Goal: Task Accomplishment & Management: Use online tool/utility

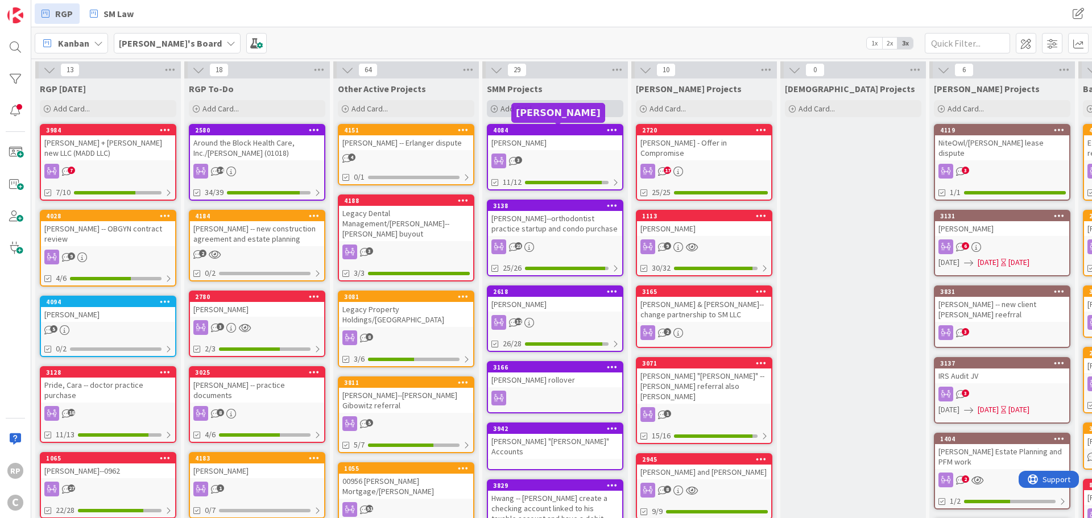
click at [522, 109] on span "Add Card..." at bounding box center [519, 109] width 36 height 10
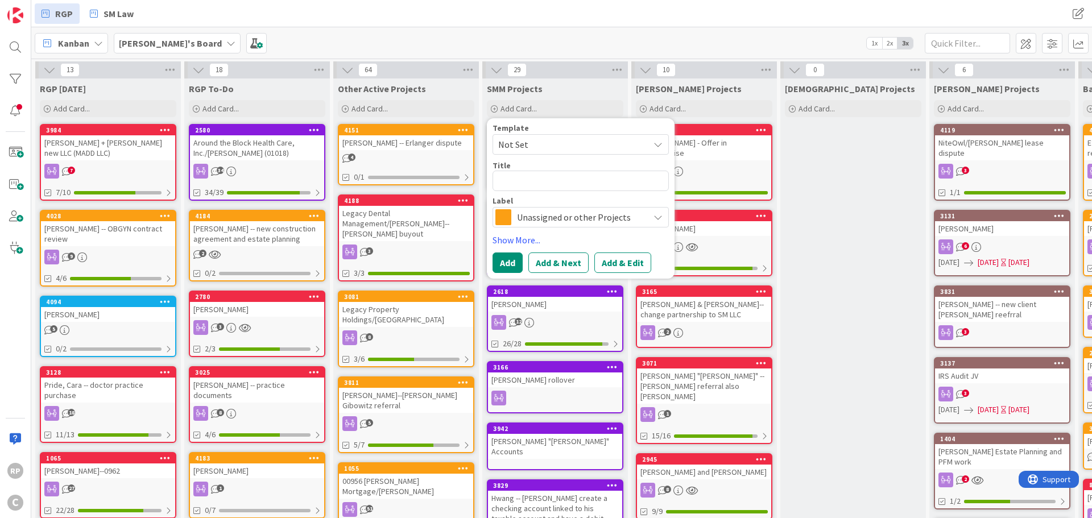
click at [535, 214] on span "Unassigned or other Projects" at bounding box center [580, 217] width 126 height 16
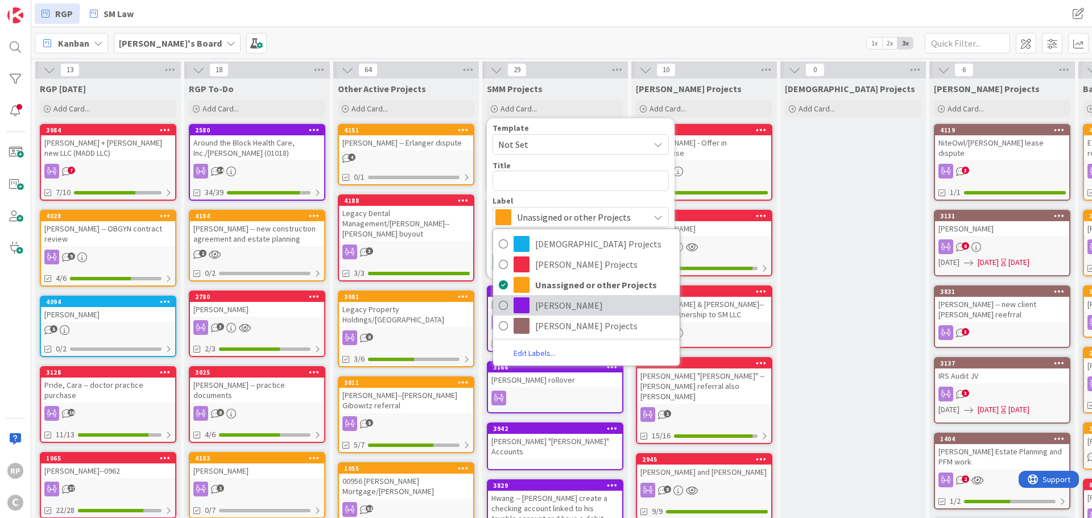
click at [547, 300] on span "[PERSON_NAME]" at bounding box center [604, 305] width 139 height 17
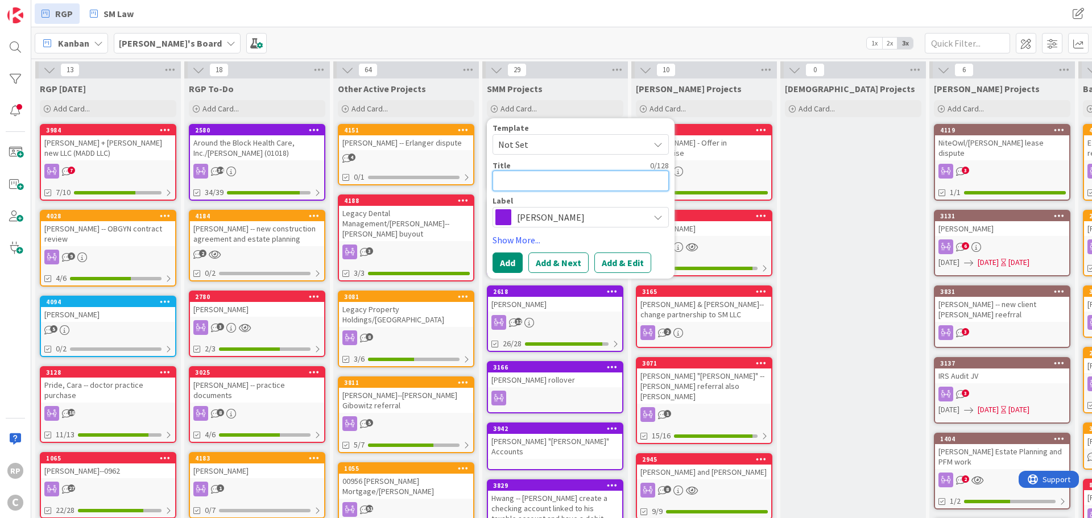
click at [526, 172] on textarea at bounding box center [581, 181] width 176 height 20
type textarea "x"
type textarea "Ch"
type textarea "x"
type textarea "Cha"
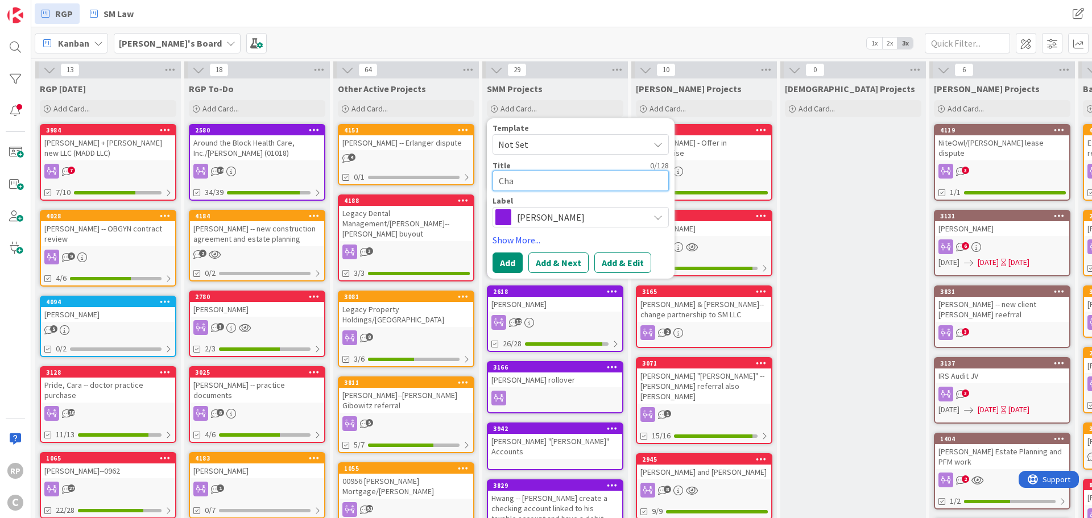
type textarea "x"
type textarea "[PERSON_NAME]"
type textarea "x"
type textarea "Chann"
type textarea "x"
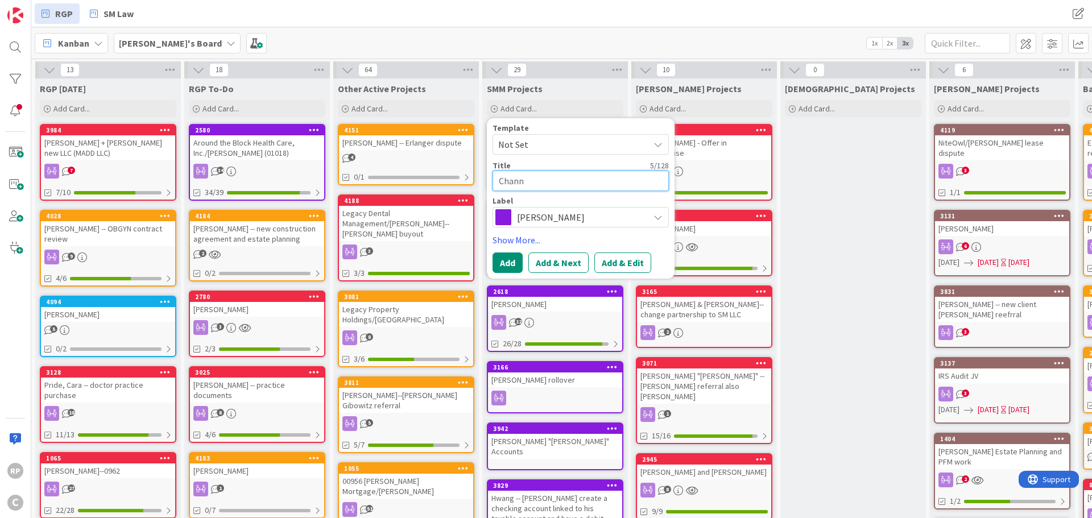
type textarea "Channe"
type textarea "x"
type textarea "[PERSON_NAME]"
type textarea "x"
type textarea "[PERSON_NAME] r"
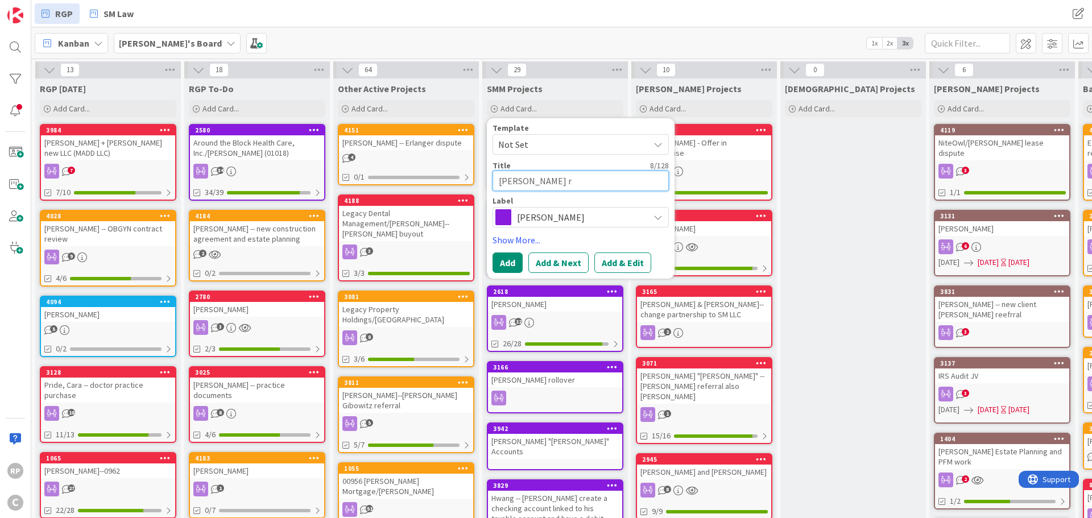
type textarea "x"
type textarea "[PERSON_NAME]"
type textarea "x"
type textarea "[PERSON_NAME] retit"
type textarea "x"
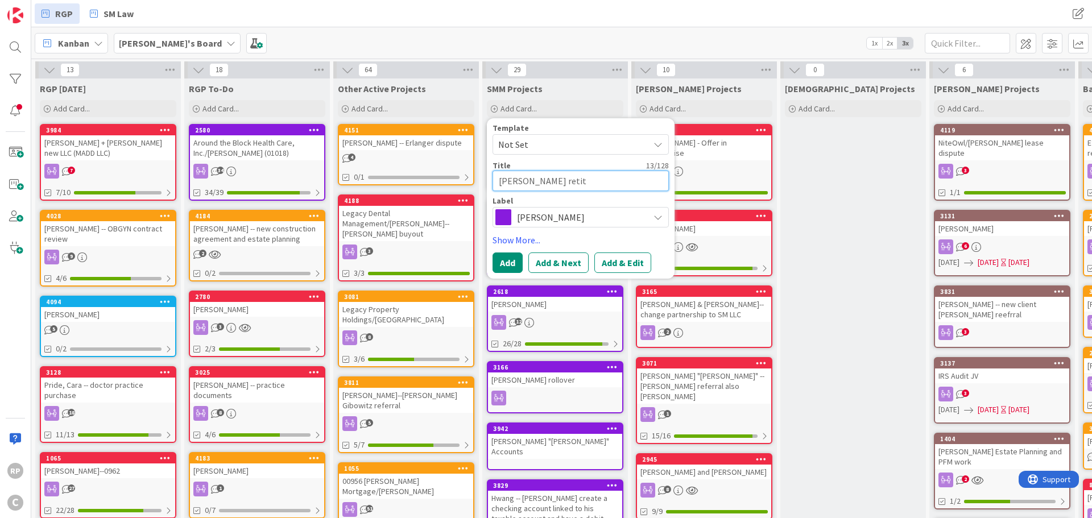
type textarea "[PERSON_NAME] retitt"
type textarea "x"
type textarea "[PERSON_NAME] retittl"
type textarea "x"
type textarea "[PERSON_NAME] retitt"
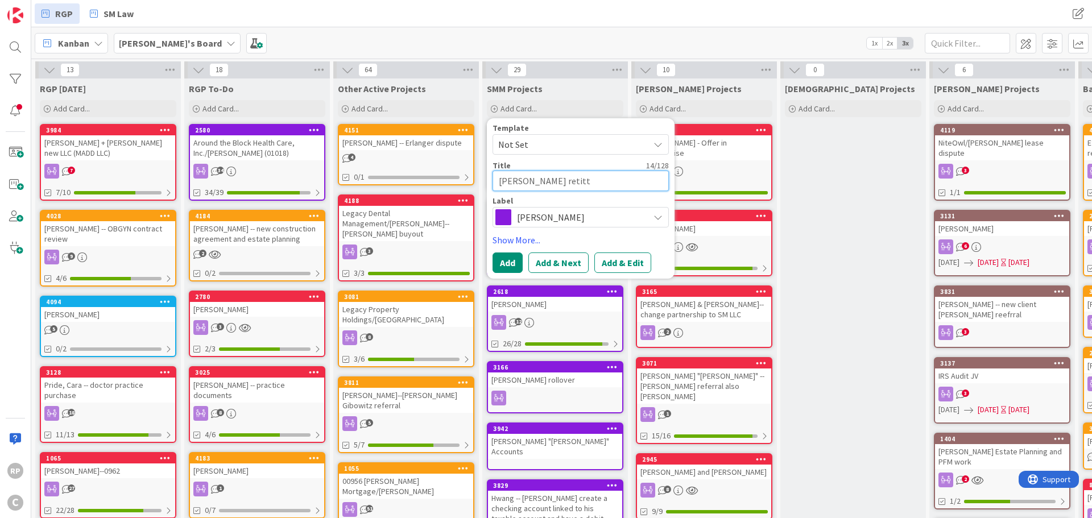
type textarea "x"
type textarea "[PERSON_NAME] retit"
type textarea "x"
type textarea "[PERSON_NAME] retitl"
type textarea "x"
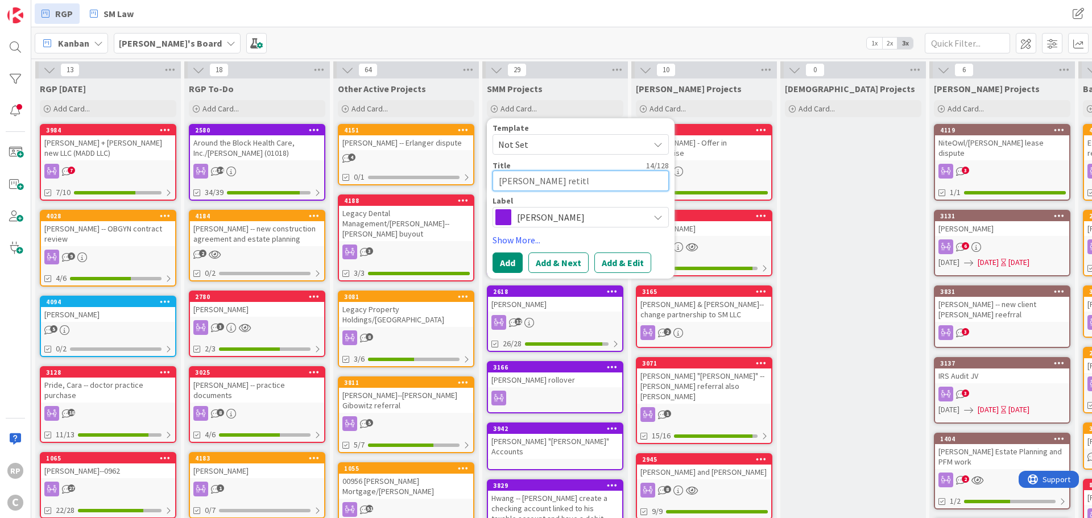
type textarea "[PERSON_NAME] retitli"
type textarea "x"
type textarea "[PERSON_NAME]"
type textarea "x"
type textarea "[PERSON_NAME] retitling"
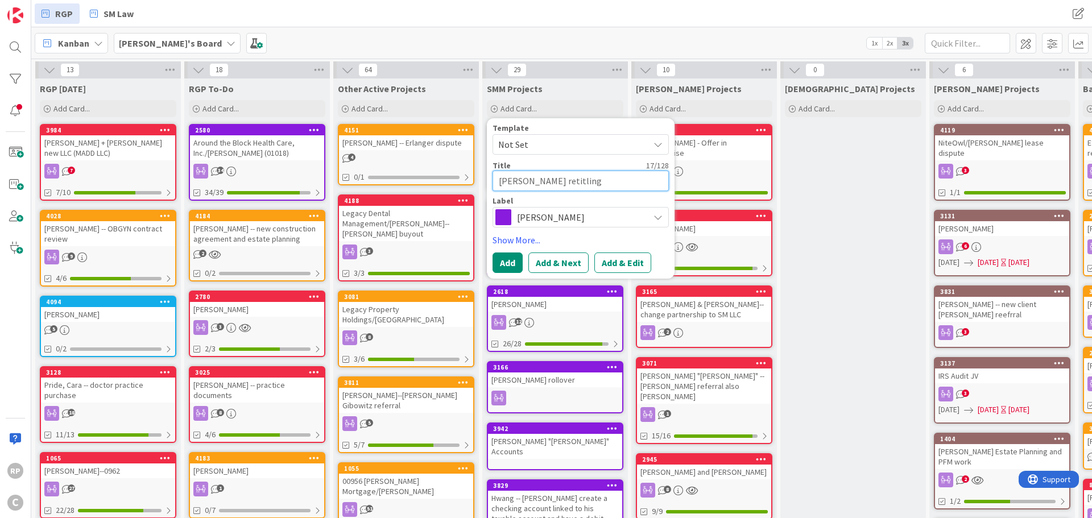
type textarea "x"
type textarea "[PERSON_NAME] retitling"
type textarea "x"
type textarea "[PERSON_NAME] retitling a"
type textarea "x"
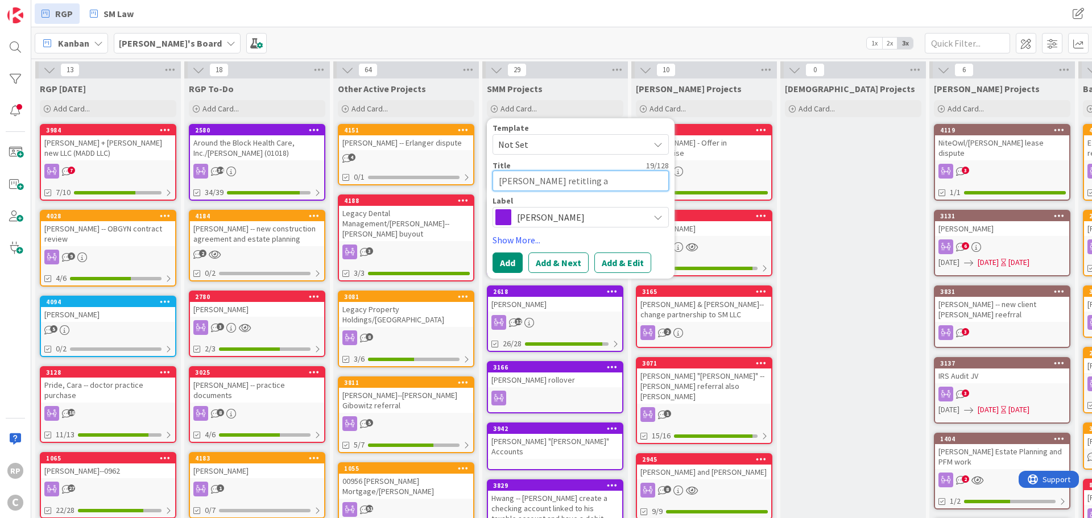
type textarea "[PERSON_NAME] retitling ac"
type textarea "x"
type textarea "[PERSON_NAME] retitling acc"
type textarea "x"
type textarea "[PERSON_NAME] retitling acco"
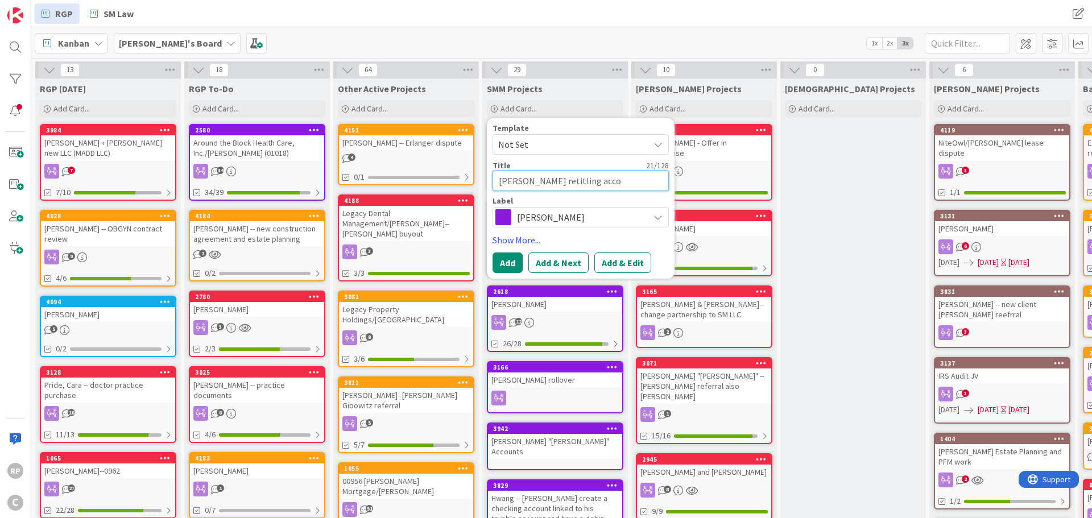
type textarea "x"
type textarea "[PERSON_NAME] retitling accou"
type textarea "x"
type textarea "[PERSON_NAME] retitling accoun"
type textarea "x"
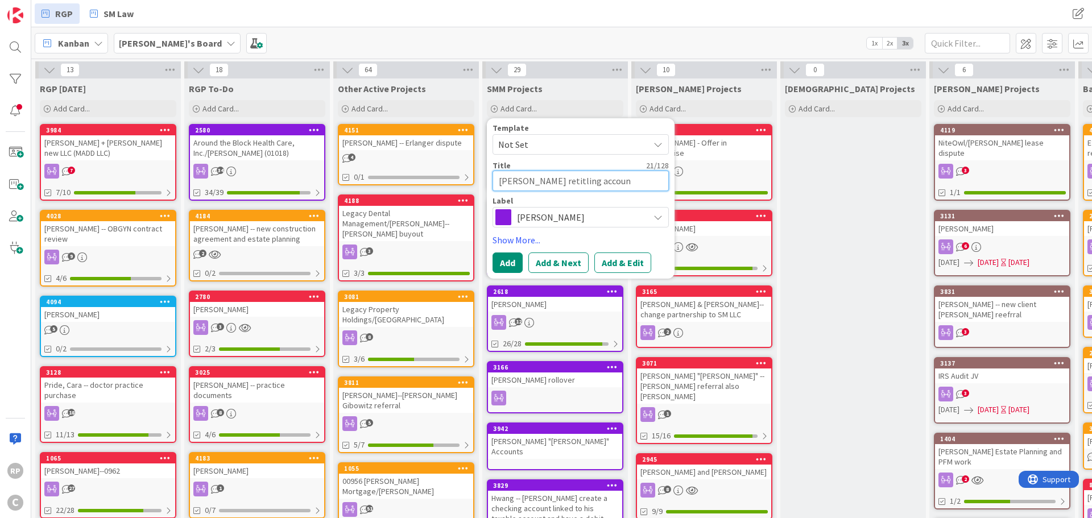
type textarea "[PERSON_NAME] retitling account"
type textarea "x"
type textarea "[PERSON_NAME] retitling accounts"
type textarea "x"
type textarea "[PERSON_NAME] retitling accounts i"
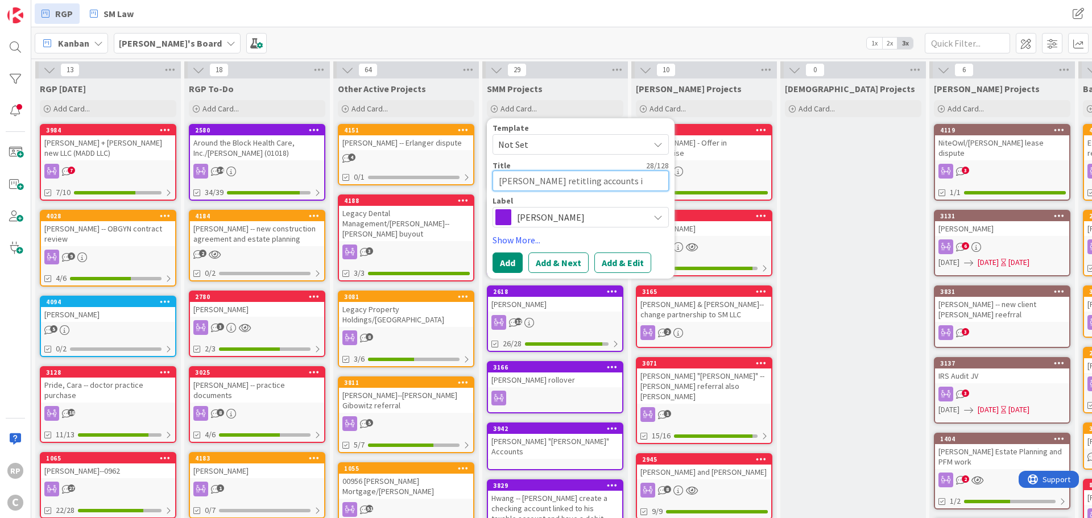
type textarea "x"
type textarea "[PERSON_NAME] retitling accounts in"
type textarea "x"
type textarea "[PERSON_NAME] retitling accounts into"
type textarea "x"
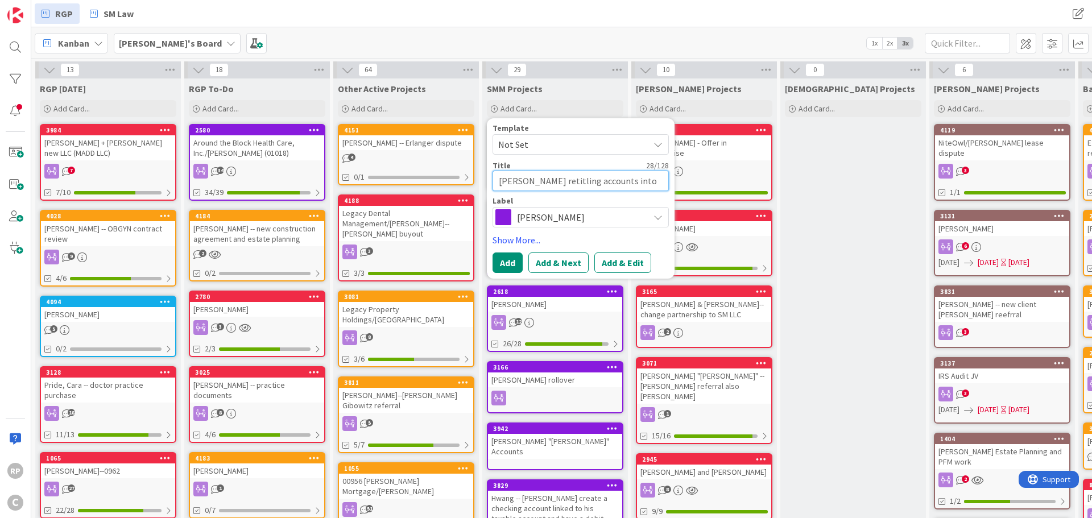
type textarea "[PERSON_NAME] retitling accounts into"
type textarea "x"
type textarea "[PERSON_NAME] retitling accounts into t"
type textarea "x"
type textarea "[PERSON_NAME] retitling accounts into th"
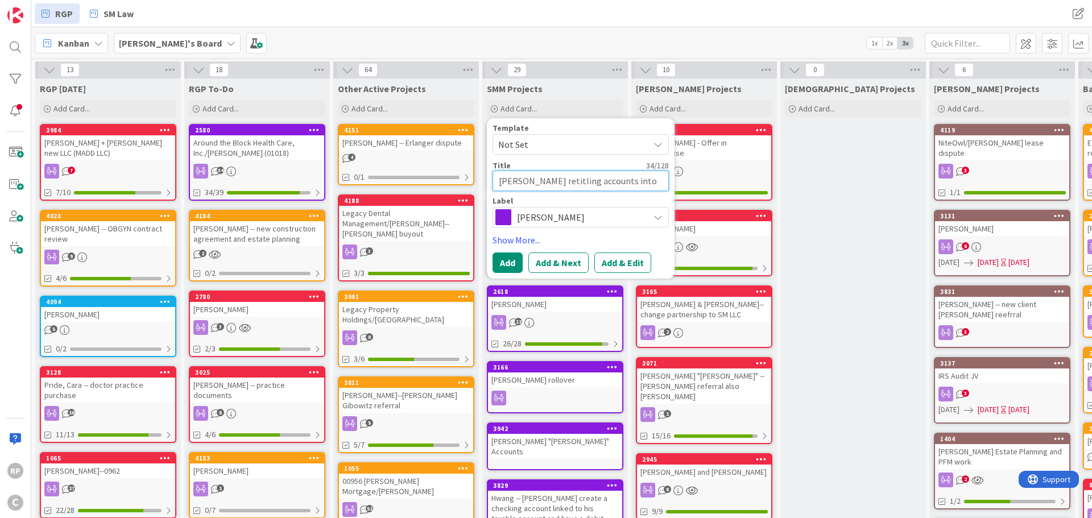
type textarea "x"
type textarea "[PERSON_NAME] retitling accounts into the"
type textarea "x"
type textarea "[PERSON_NAME] retitling accounts into the t"
type textarea "x"
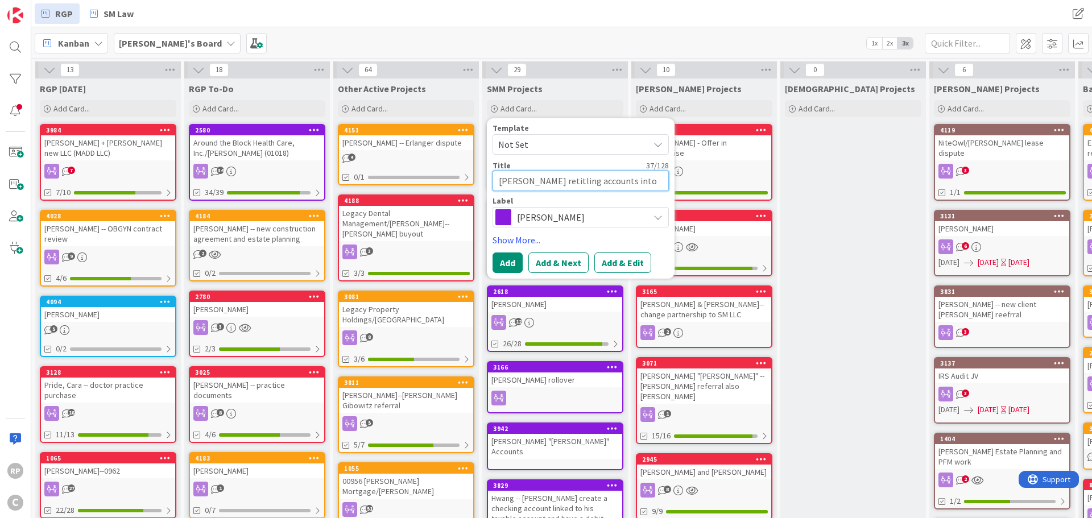
type textarea "[PERSON_NAME] retitling accounts into the tr"
type textarea "x"
type textarea "[PERSON_NAME] retitling accounts into the tru"
type textarea "x"
type textarea "[PERSON_NAME] retitling accounts into the trus"
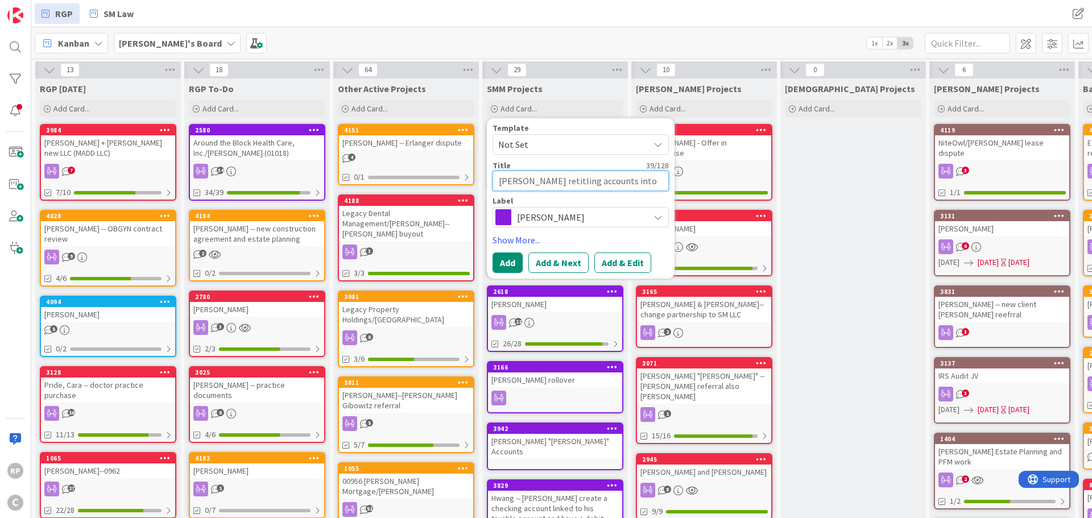
type textarea "x"
type textarea "[PERSON_NAME] retitling accounts into the trust"
click at [509, 253] on button "Add" at bounding box center [508, 263] width 30 height 20
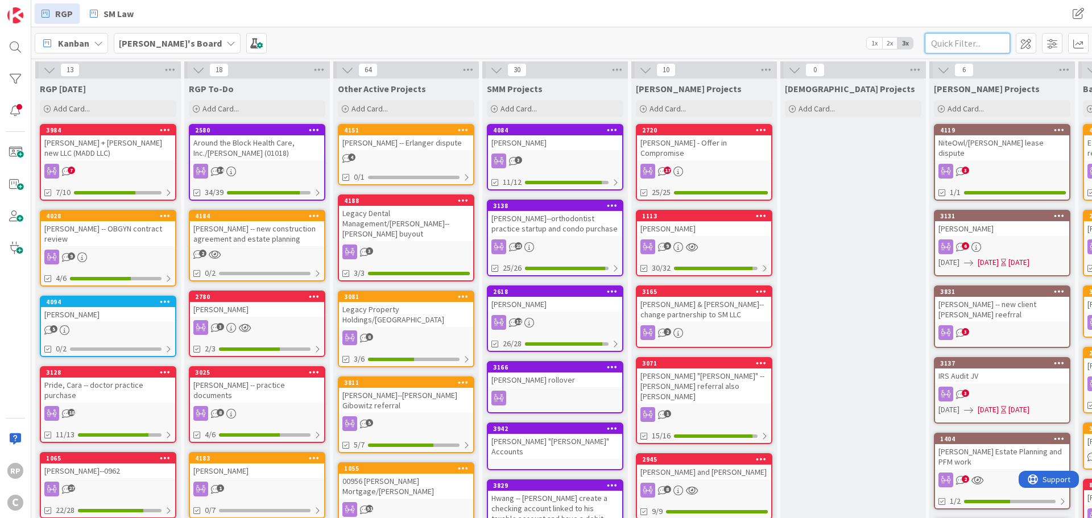
click at [980, 39] on input "text" at bounding box center [967, 43] width 85 height 20
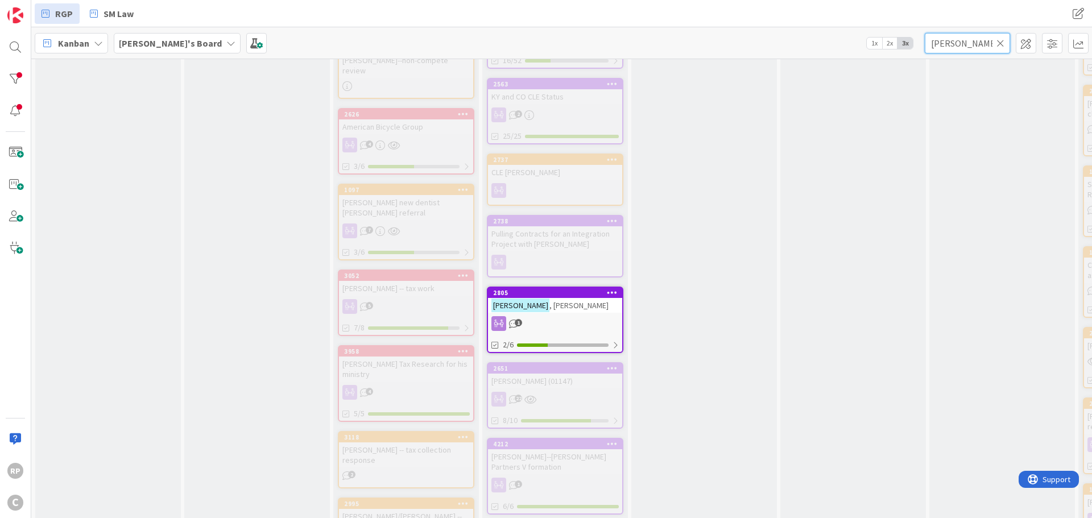
scroll to position [1877, 0]
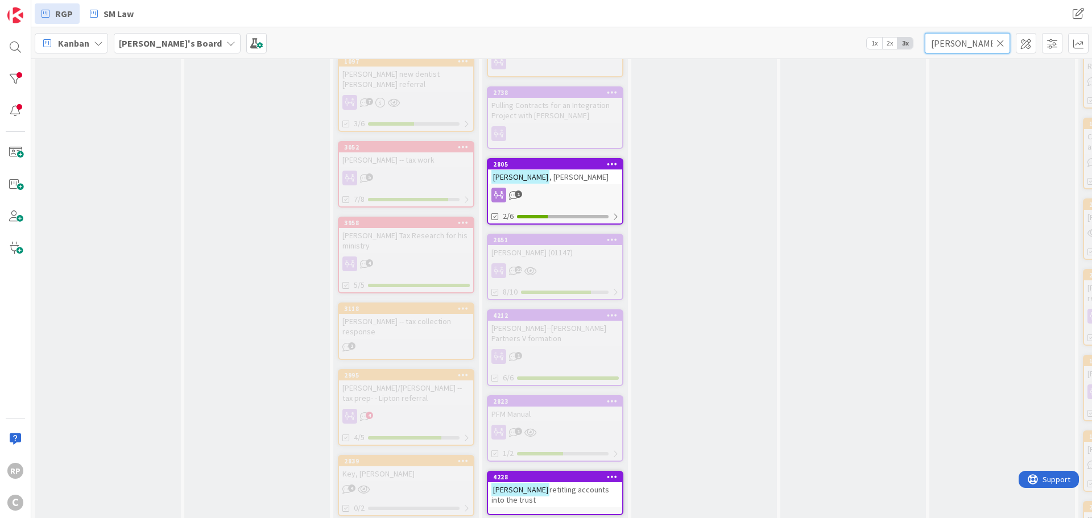
type input "[PERSON_NAME]"
click at [548, 160] on div "2805" at bounding box center [557, 164] width 129 height 8
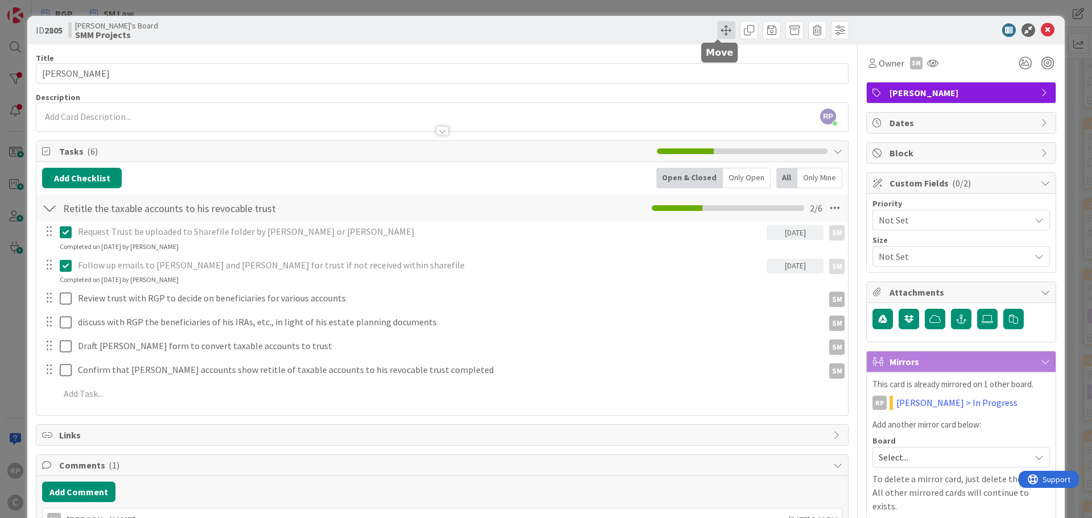
click at [724, 28] on span at bounding box center [726, 30] width 18 height 18
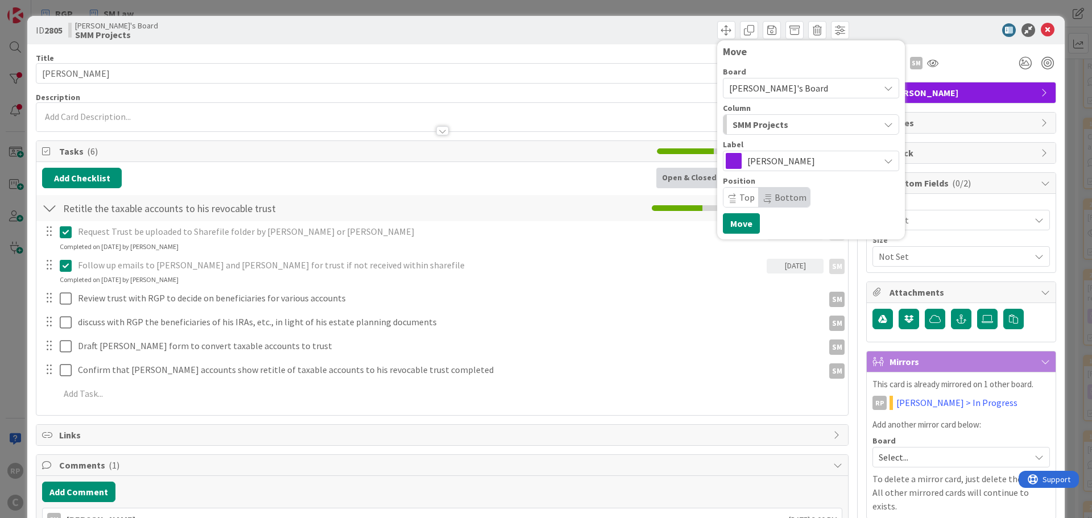
click at [740, 192] on span "Top" at bounding box center [747, 197] width 15 height 11
click at [740, 229] on button "Move" at bounding box center [741, 223] width 37 height 20
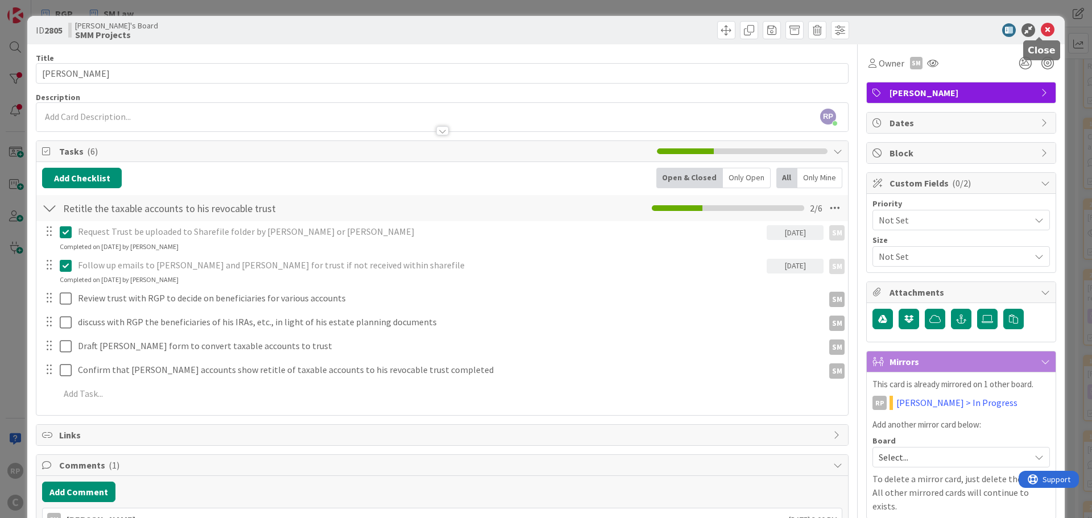
click at [1041, 32] on icon at bounding box center [1048, 30] width 14 height 14
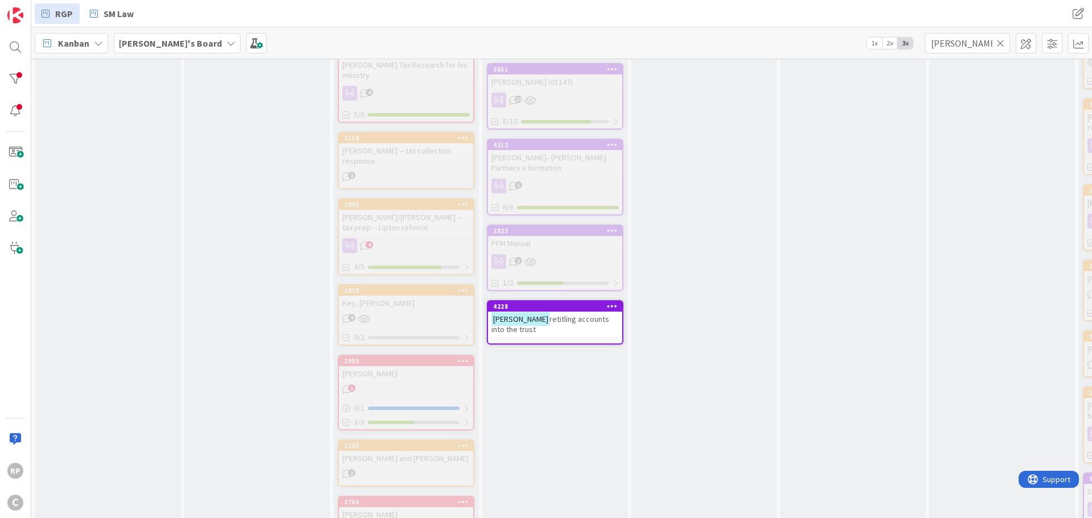
click at [615, 302] on icon at bounding box center [612, 306] width 11 height 8
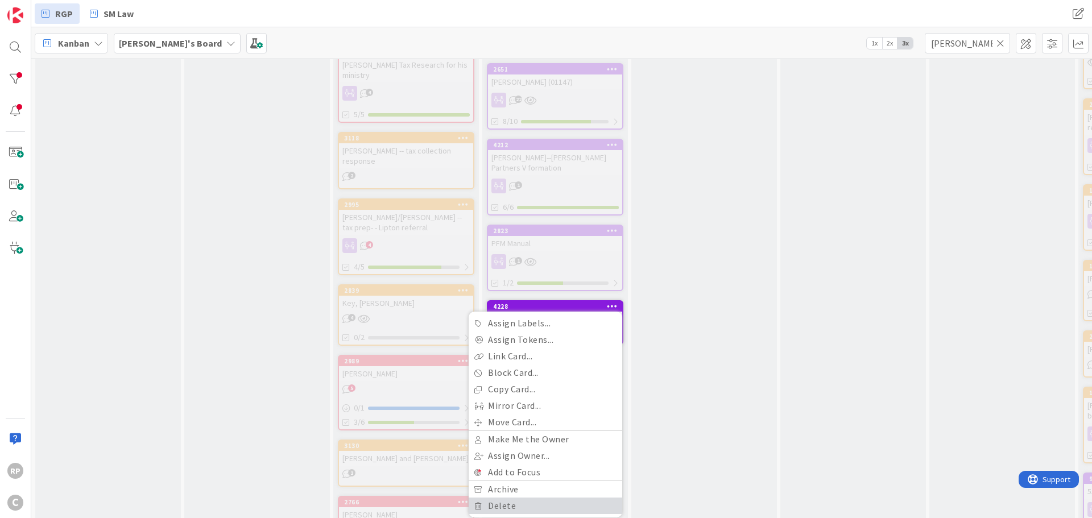
click at [535, 498] on link "Delete" at bounding box center [546, 506] width 154 height 16
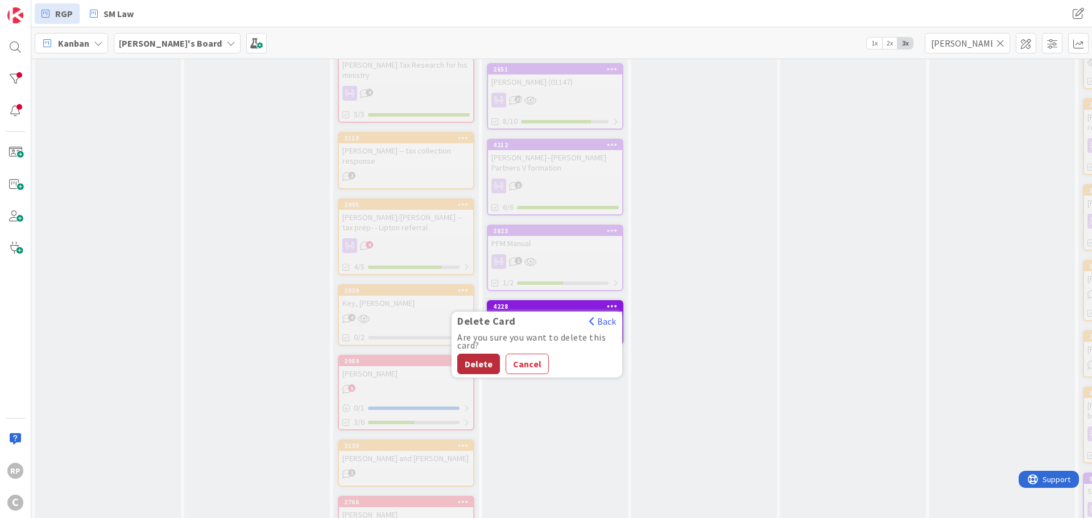
click at [472, 354] on button "Delete" at bounding box center [478, 364] width 43 height 20
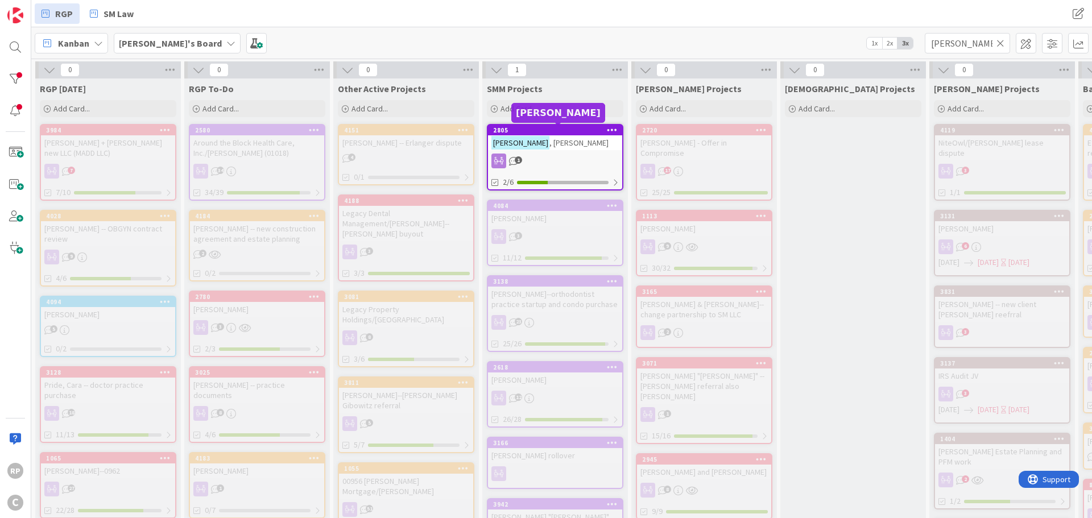
click at [550, 142] on span ", [PERSON_NAME]" at bounding box center [579, 143] width 59 height 10
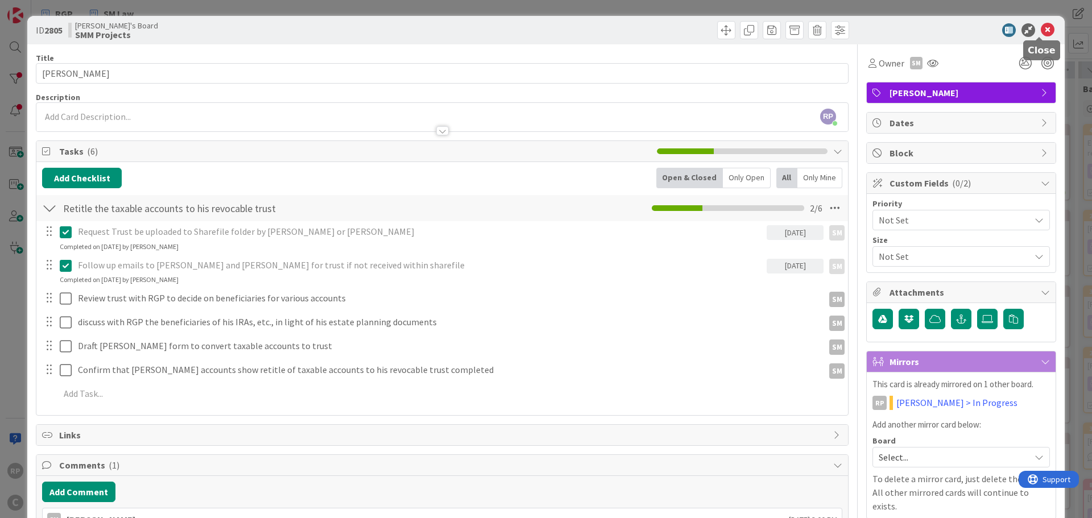
click at [1041, 30] on icon at bounding box center [1048, 30] width 14 height 14
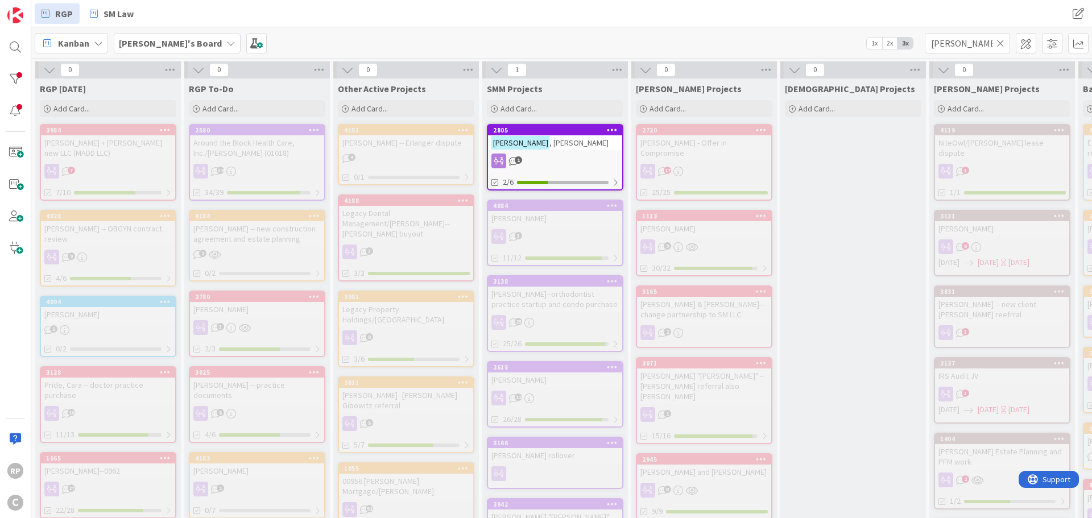
click at [1000, 41] on icon at bounding box center [1001, 43] width 8 height 10
